Goal: Submit feedback/report problem: Submit feedback/report problem

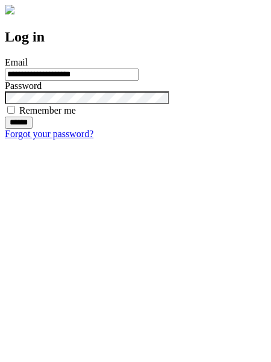
type input "**********"
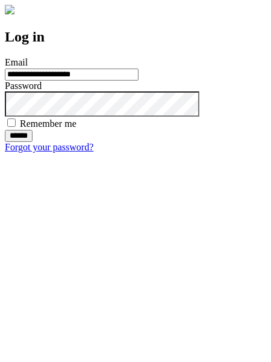
click at [32, 142] on input "******" at bounding box center [19, 136] width 28 height 12
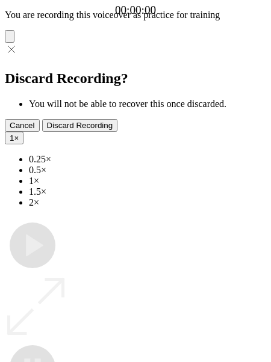
type input "**********"
